Goal: Check status: Check status

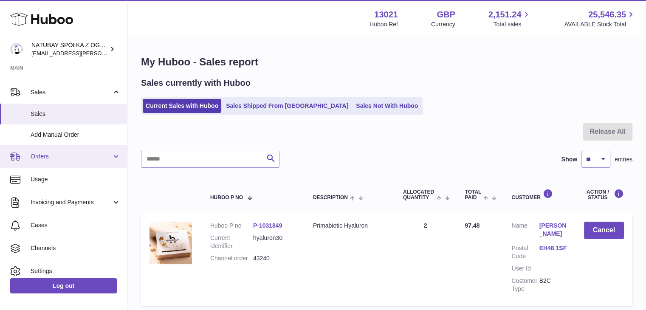
scroll to position [94, 0]
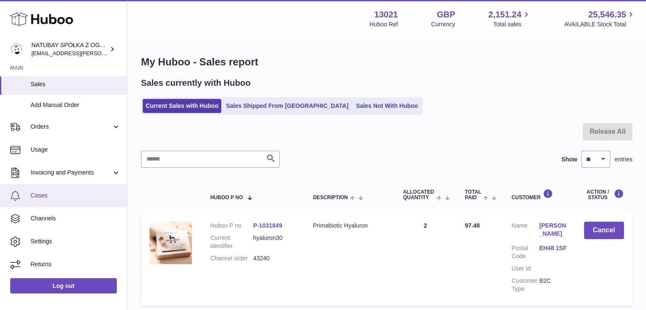
click at [63, 187] on link "Cases" at bounding box center [63, 195] width 127 height 23
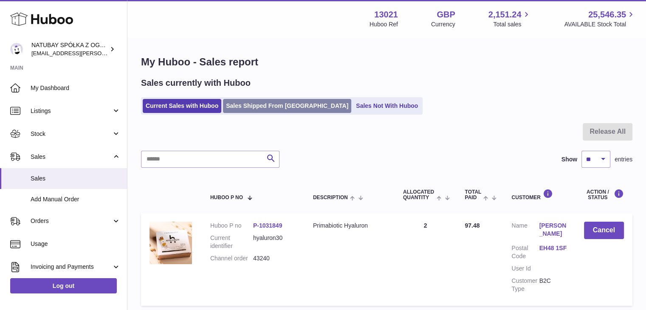
click at [261, 102] on link "Sales Shipped From [GEOGRAPHIC_DATA]" at bounding box center [287, 106] width 128 height 14
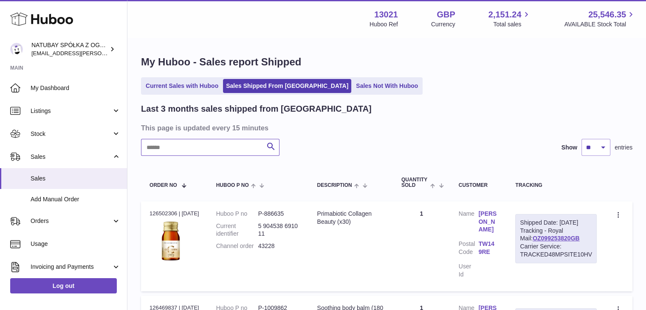
click at [222, 143] on input "text" at bounding box center [210, 147] width 138 height 17
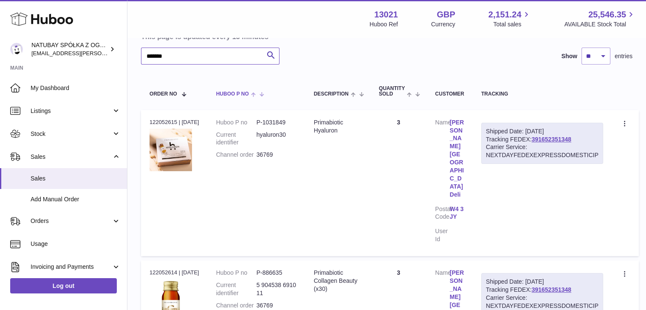
scroll to position [34, 0]
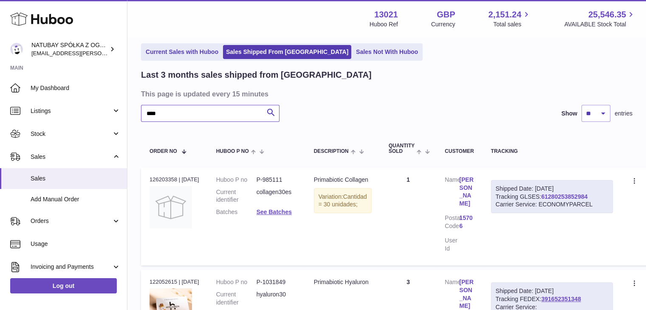
type input "****"
click at [547, 197] on link "61280253852984" at bounding box center [564, 196] width 46 height 7
drag, startPoint x: 149, startPoint y: 180, endPoint x: 177, endPoint y: 180, distance: 27.6
click at [177, 180] on div "Order no 126203358 | 9th Oct" at bounding box center [174, 180] width 50 height 8
copy div "126203358"
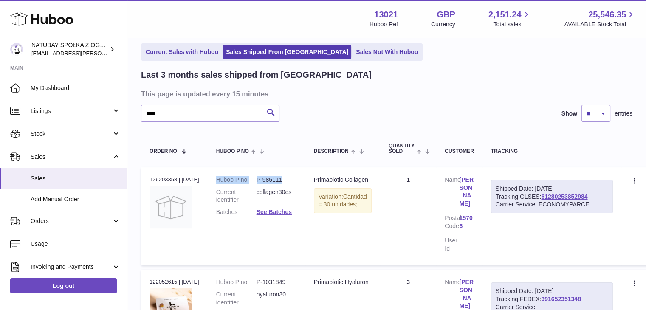
drag, startPoint x: 280, startPoint y: 179, endPoint x: 219, endPoint y: 178, distance: 61.1
click at [219, 178] on dl "Huboo P no P-985111 Current identifier collagen30es Batches See Batches" at bounding box center [256, 198] width 81 height 45
copy dl "Huboo P no P-985111"
click at [540, 189] on div "Shipped Date: 9th Oct 2025" at bounding box center [551, 189] width 112 height 8
click at [542, 193] on link "61280253852984" at bounding box center [564, 196] width 46 height 7
